Goal: Information Seeking & Learning: Learn about a topic

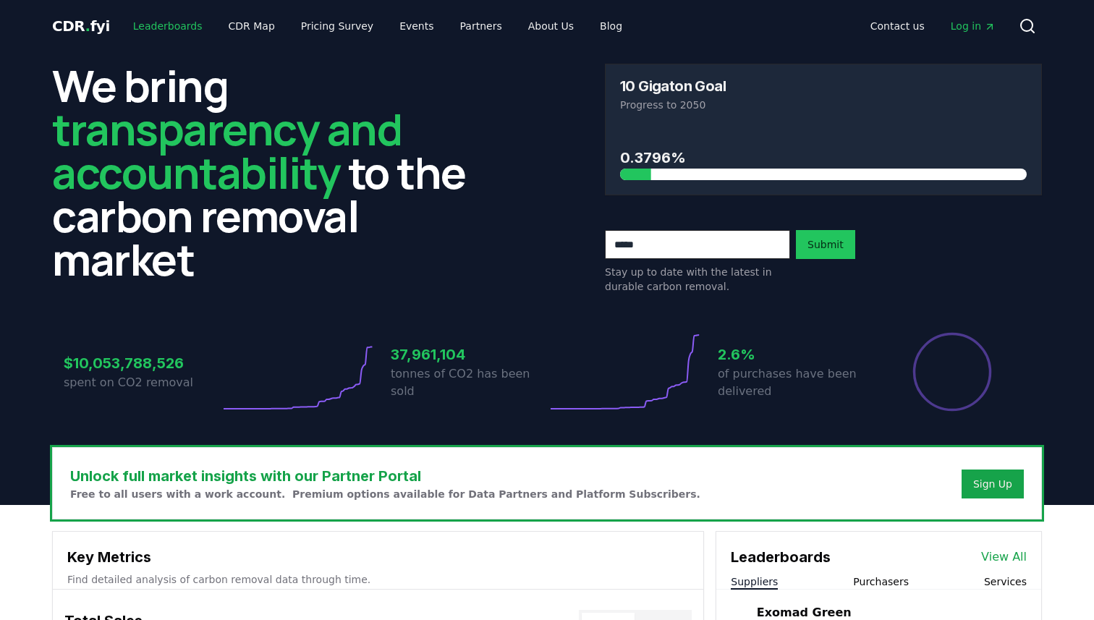
click at [171, 30] on link "Leaderboards" at bounding box center [168, 26] width 93 height 26
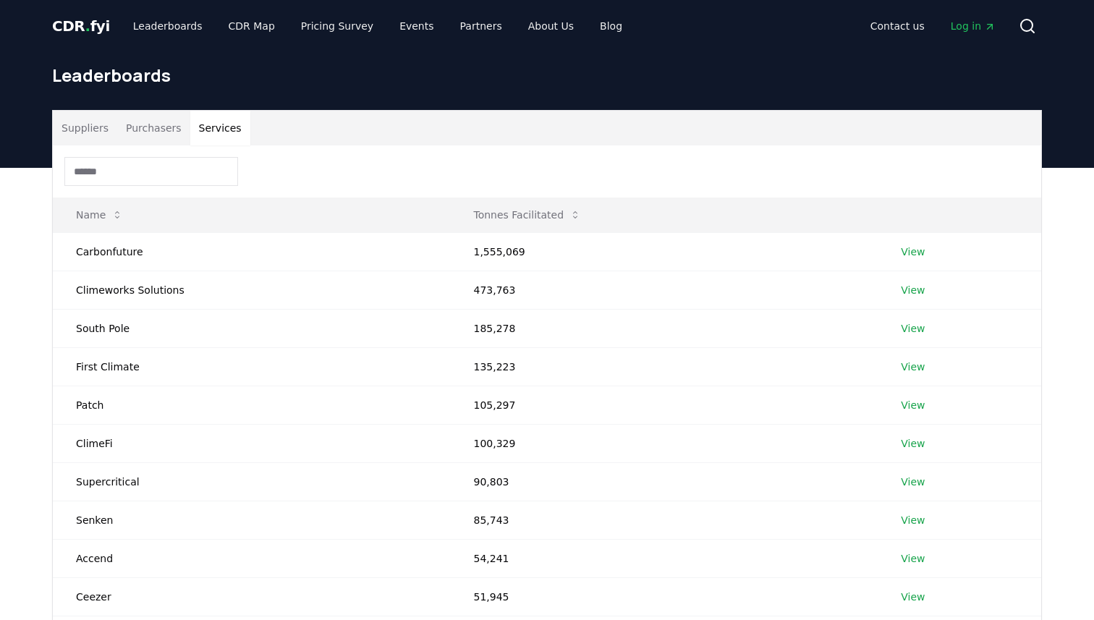
click at [220, 127] on button "Services" at bounding box center [220, 128] width 60 height 35
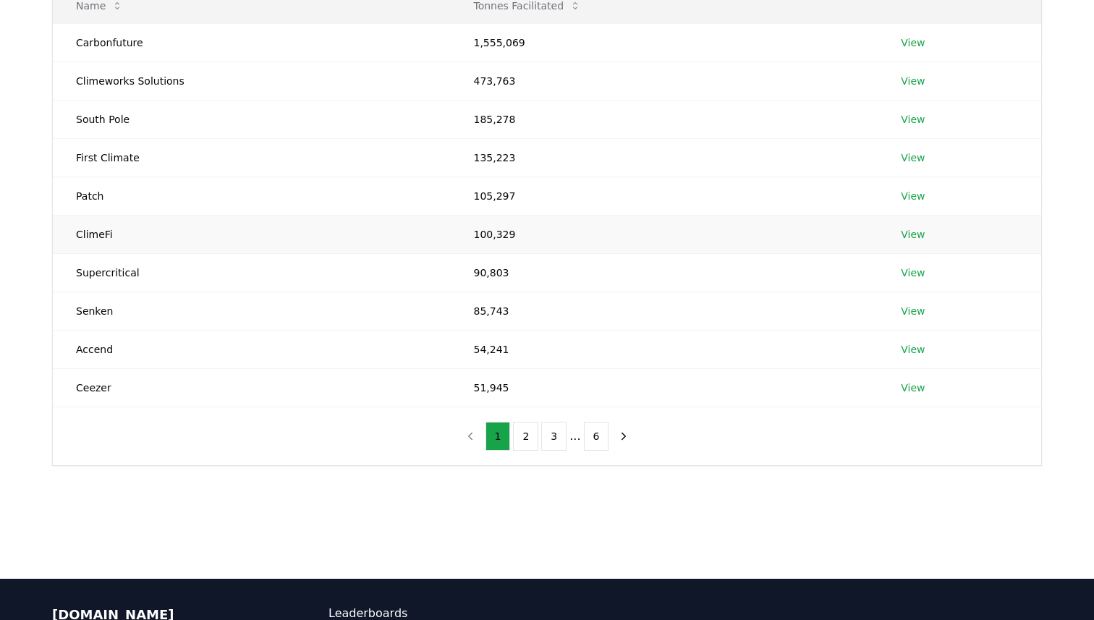
scroll to position [218, 0]
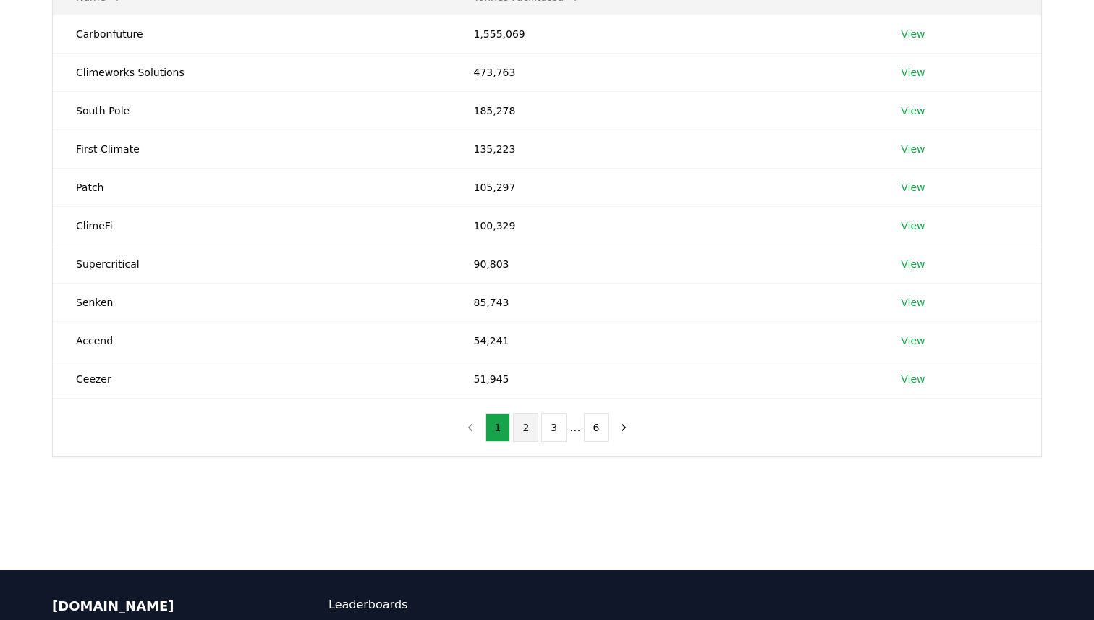
click at [528, 433] on button "2" at bounding box center [525, 427] width 25 height 29
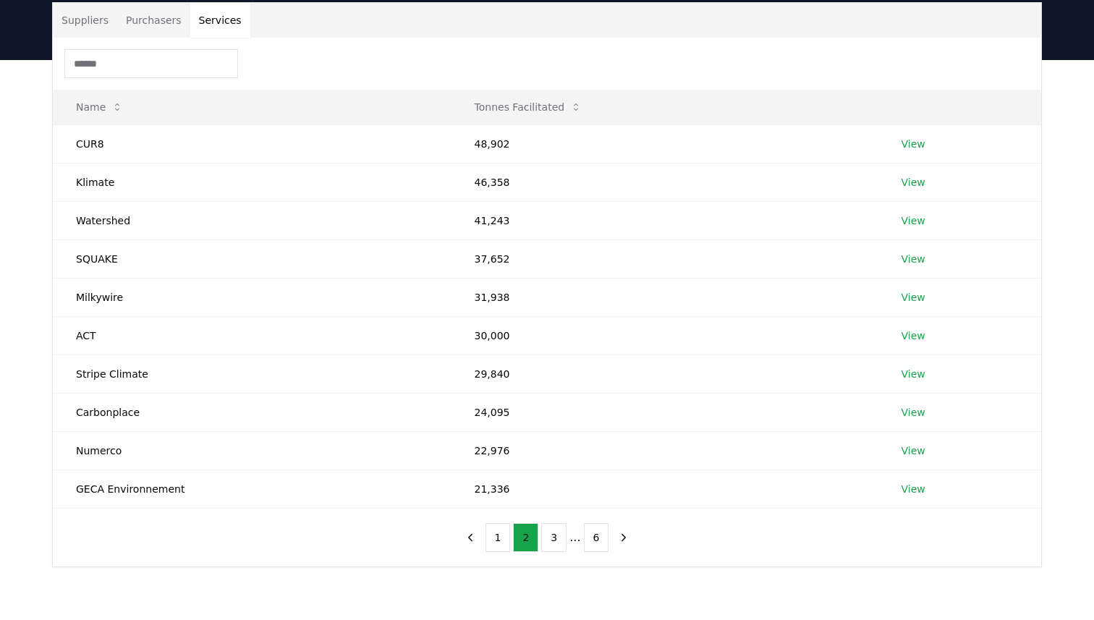
scroll to position [112, 0]
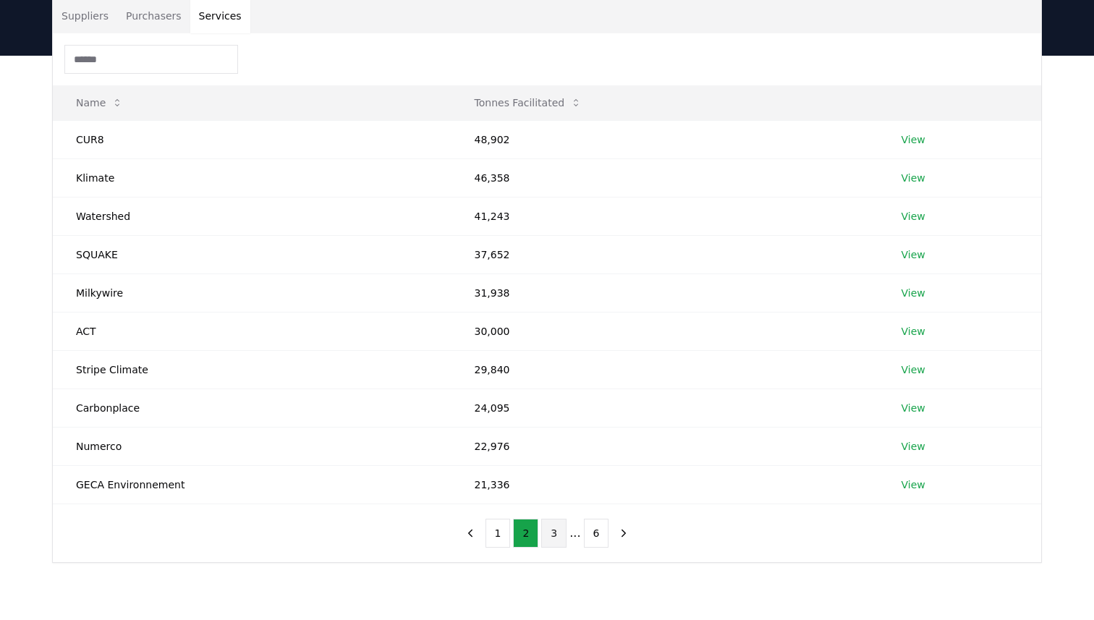
click at [564, 533] on button "3" at bounding box center [553, 533] width 25 height 29
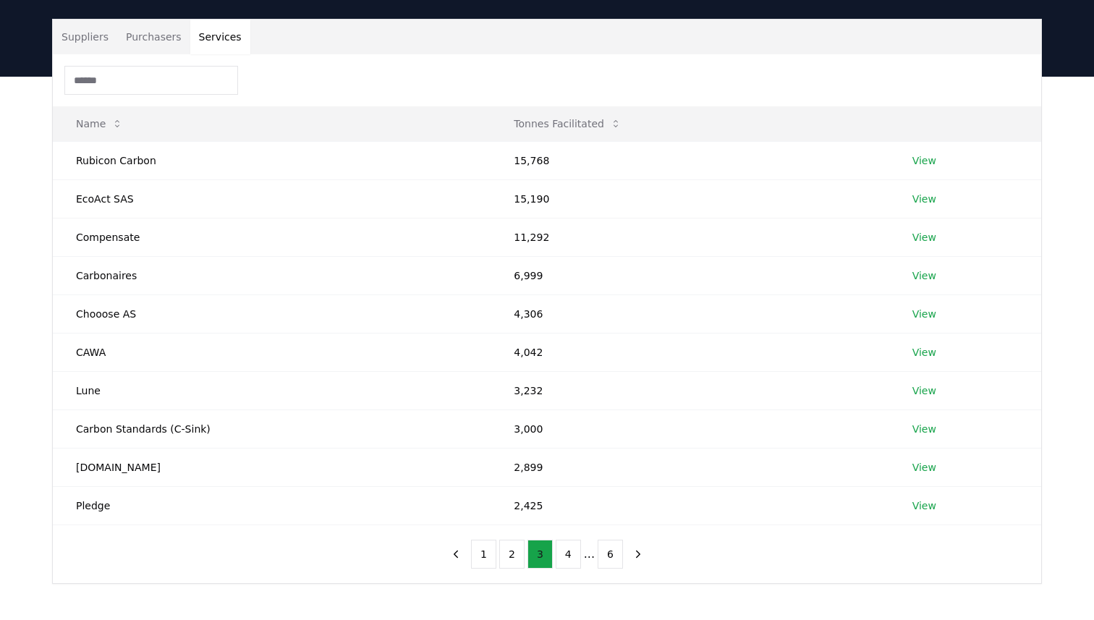
scroll to position [82, 0]
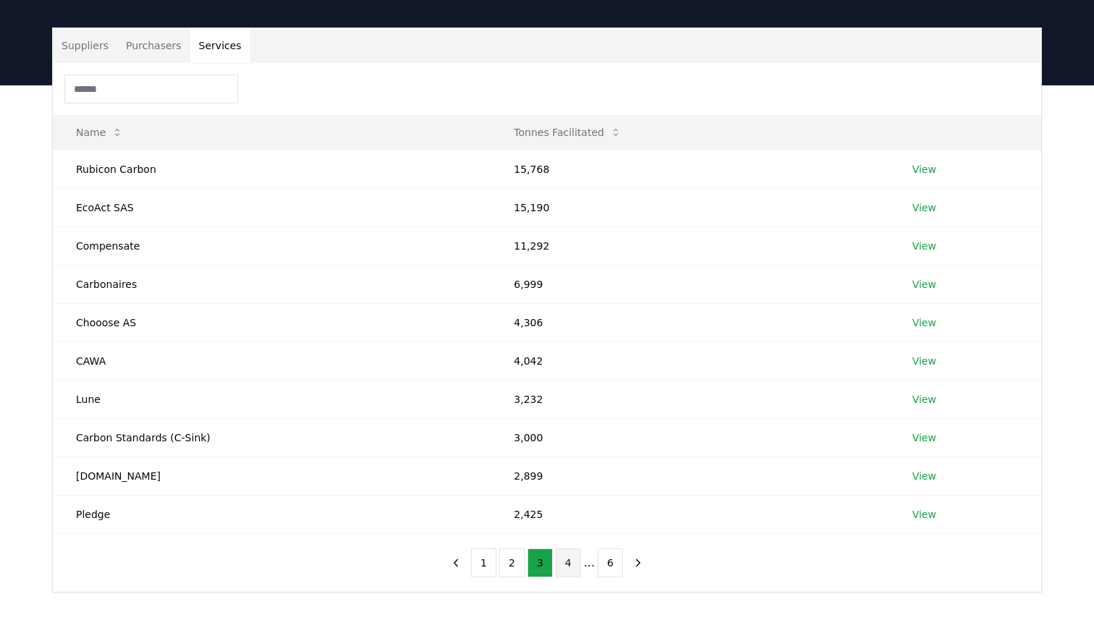
click at [569, 566] on button "4" at bounding box center [568, 562] width 25 height 29
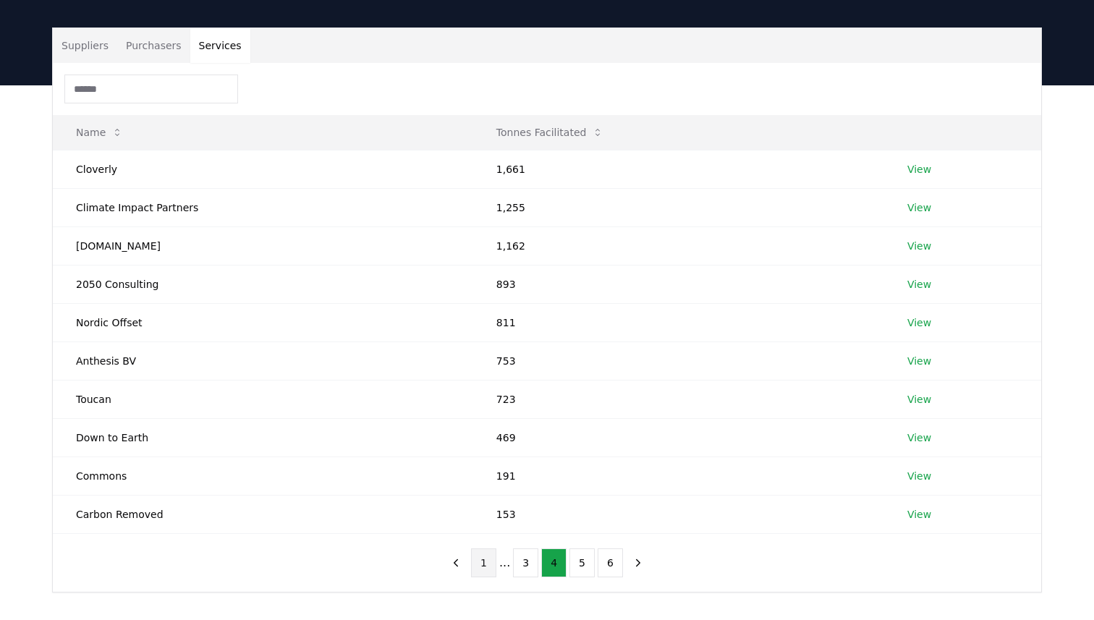
click at [483, 556] on button "1" at bounding box center [483, 562] width 25 height 29
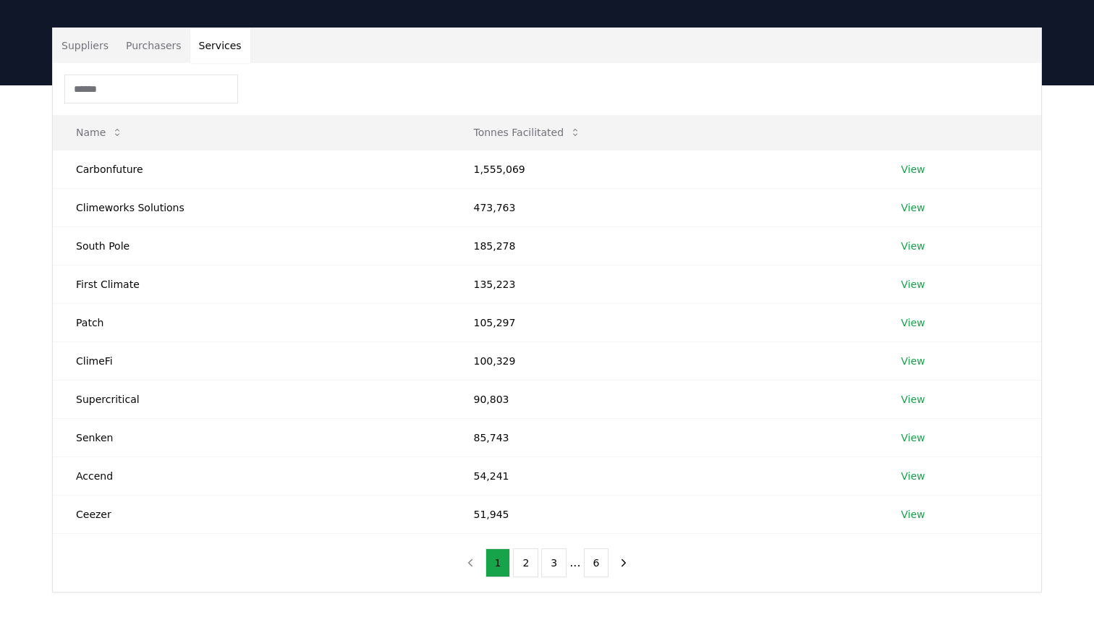
scroll to position [0, 0]
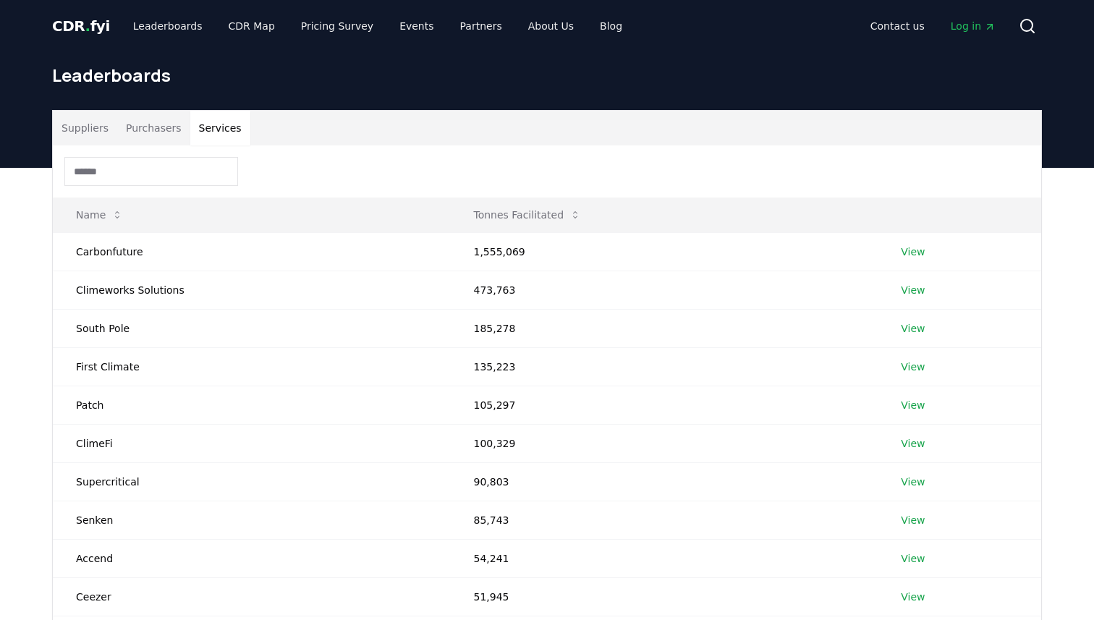
click at [80, 124] on button "Suppliers" at bounding box center [85, 128] width 64 height 35
